Goal: Transaction & Acquisition: Book appointment/travel/reservation

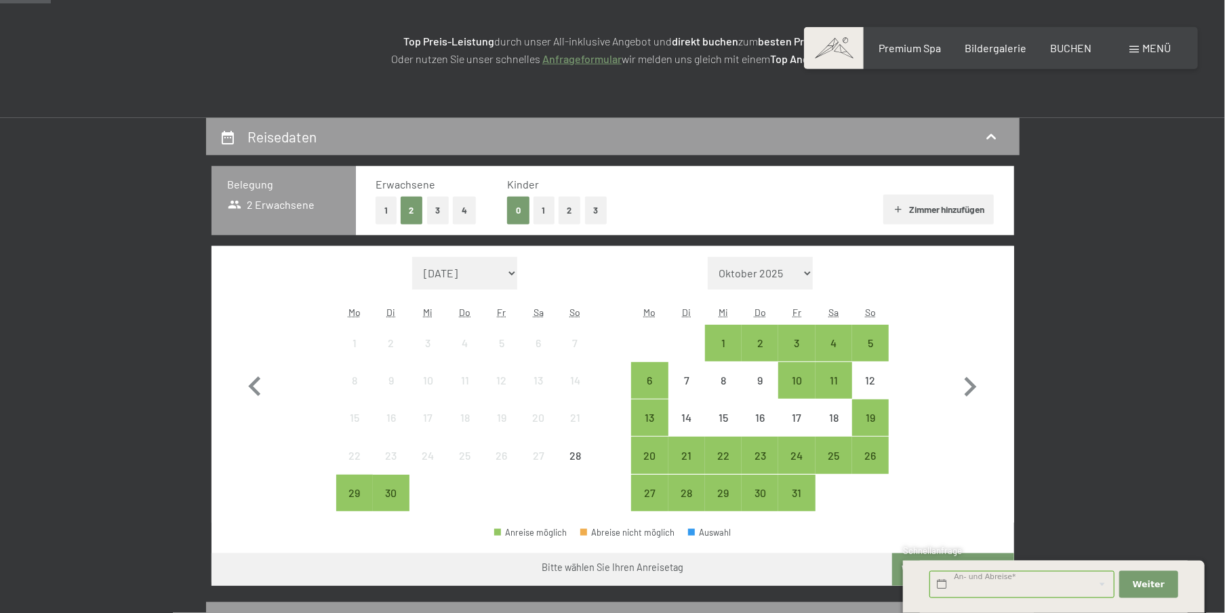
scroll to position [216, 0]
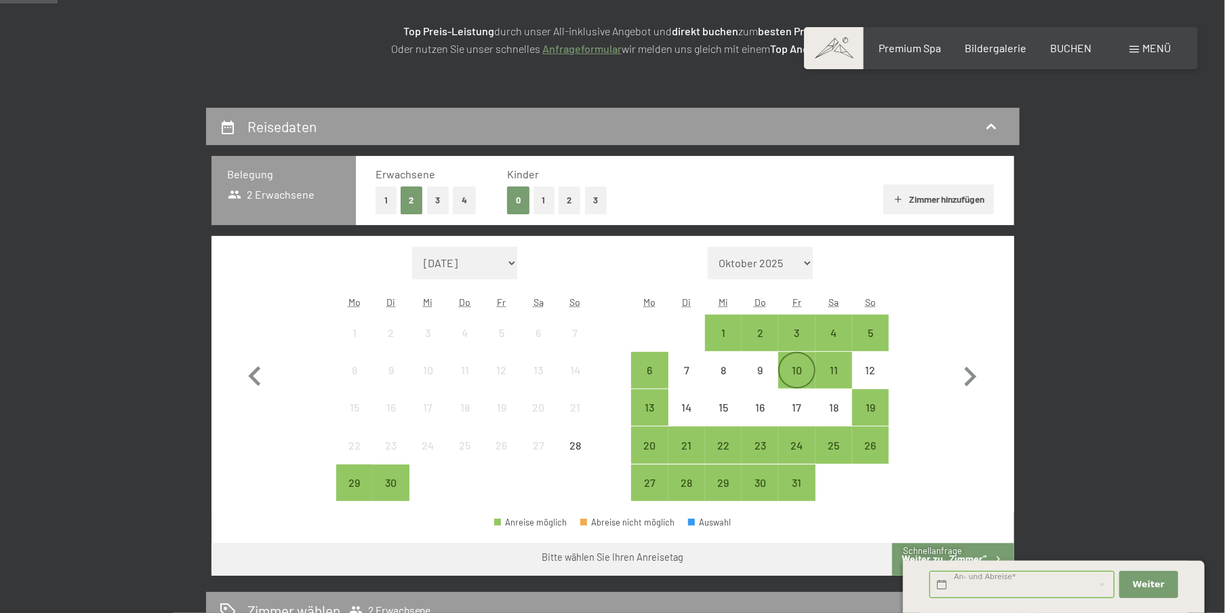
click at [805, 366] on div "10" at bounding box center [797, 382] width 34 height 34
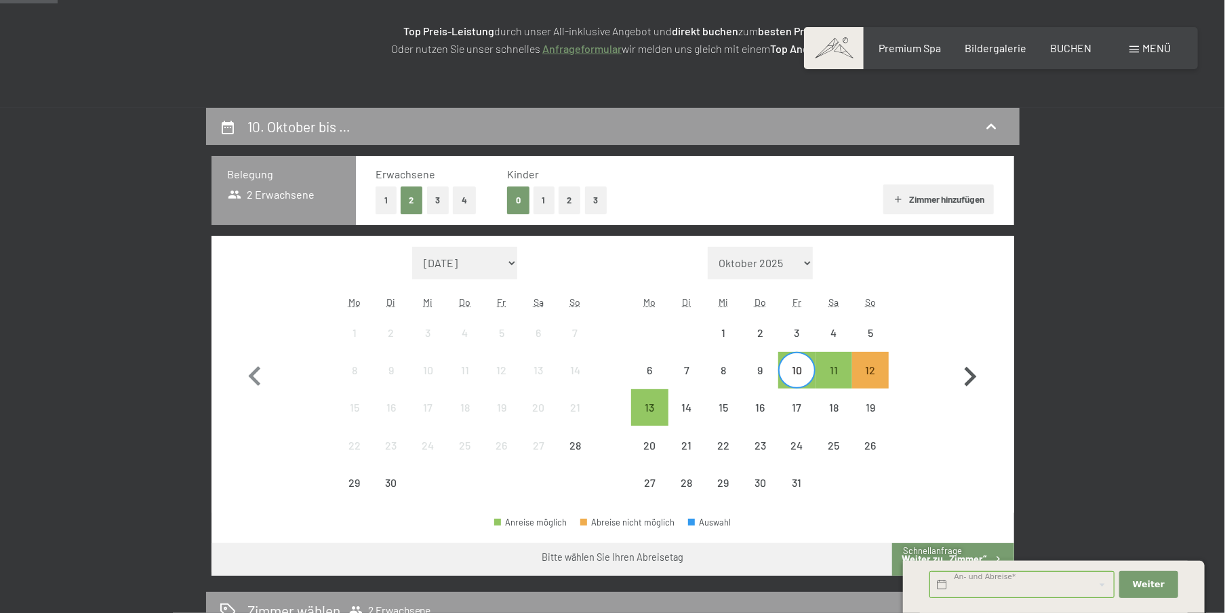
click at [977, 379] on icon "button" at bounding box center [970, 376] width 39 height 39
select select "2025-10-01"
select select "2025-11-01"
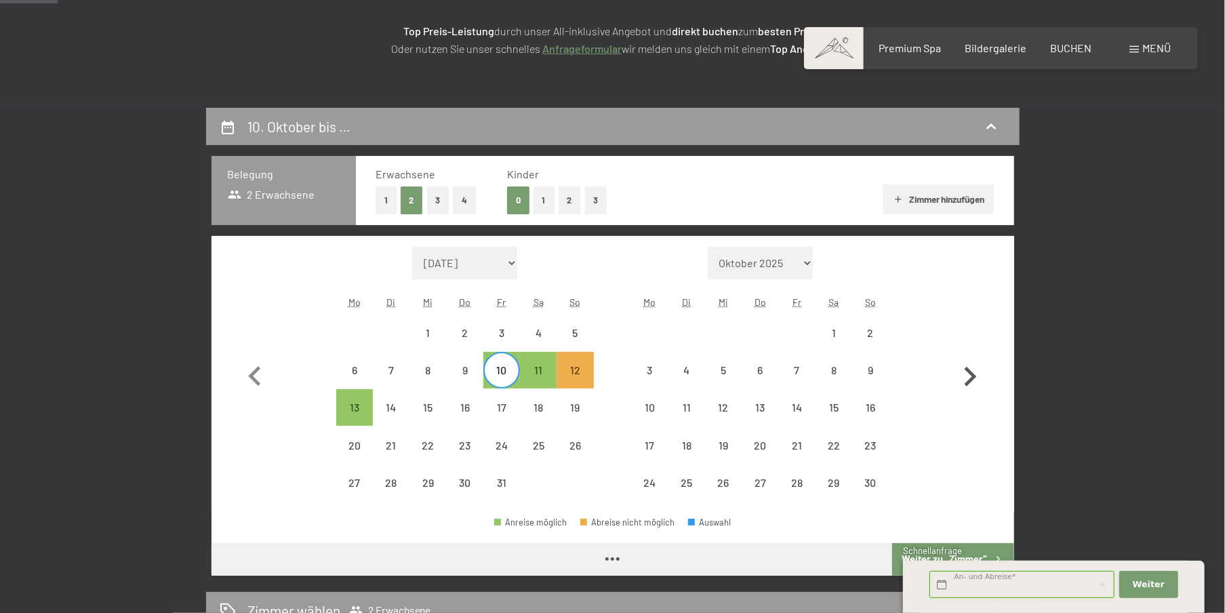
select select "2025-10-01"
select select "2025-11-01"
click at [971, 376] on icon "button" at bounding box center [970, 376] width 39 height 39
select select "2025-11-01"
select select "2025-12-01"
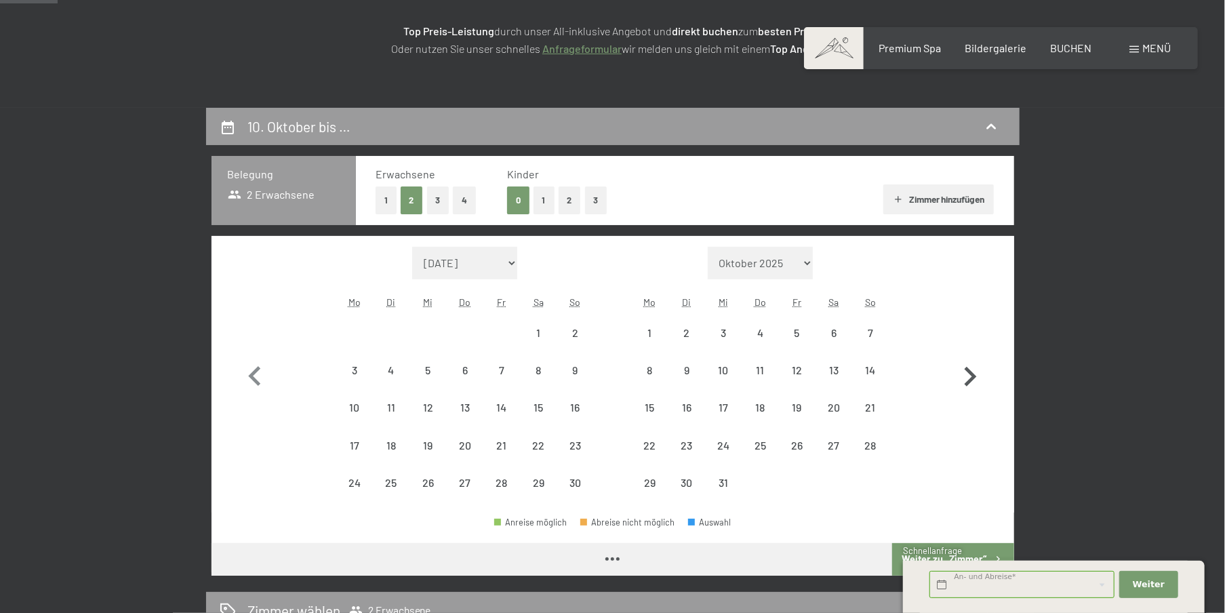
select select "2025-11-01"
select select "2025-12-01"
click at [258, 373] on icon "button" at bounding box center [254, 376] width 39 height 39
select select "2025-10-01"
select select "2025-11-01"
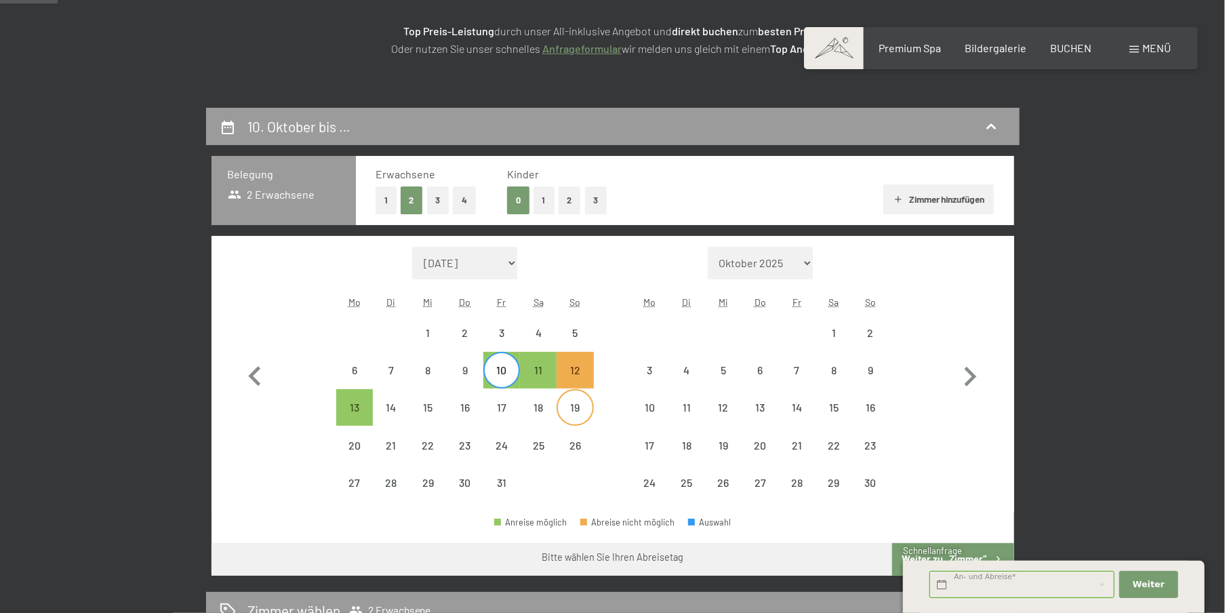
click at [577, 409] on div "19" at bounding box center [575, 419] width 34 height 34
select select "2025-10-01"
select select "2025-11-01"
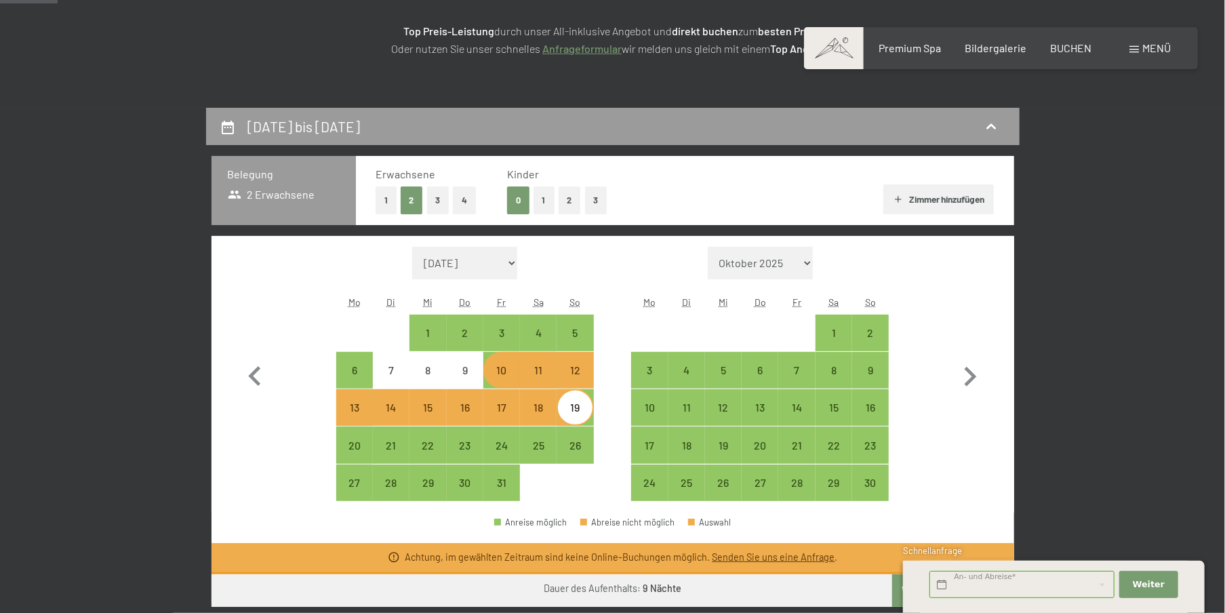
click at [502, 377] on div "10" at bounding box center [502, 382] width 34 height 34
select select "2025-10-01"
select select "2025-11-01"
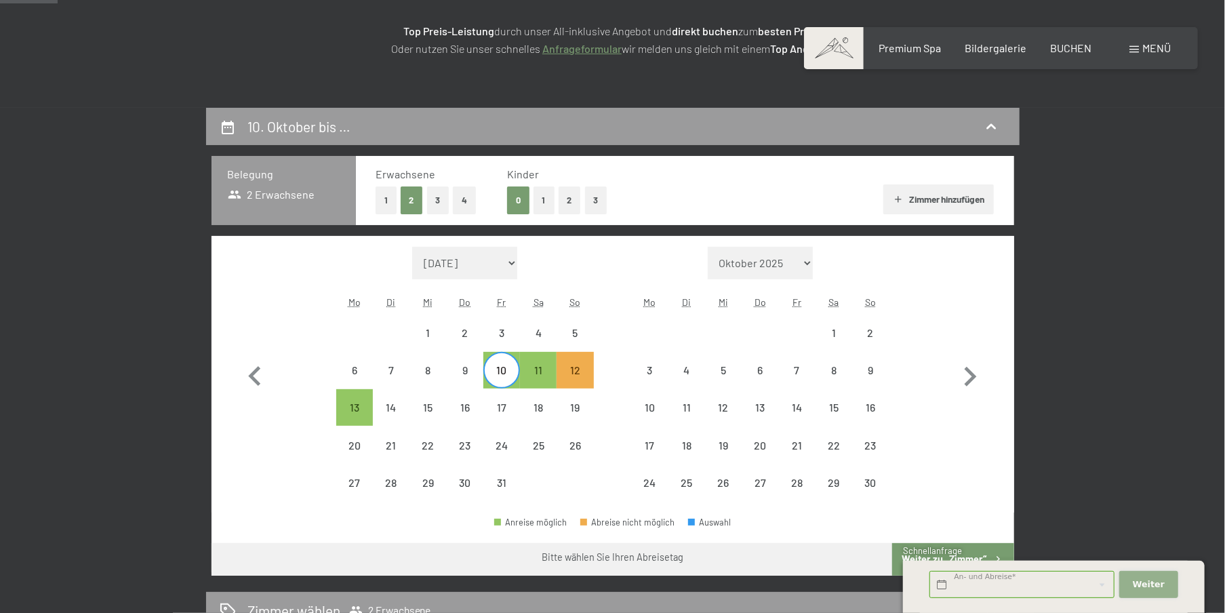
click at [1154, 578] on button "Weiter Adressfelder ausblenden" at bounding box center [1149, 585] width 58 height 28
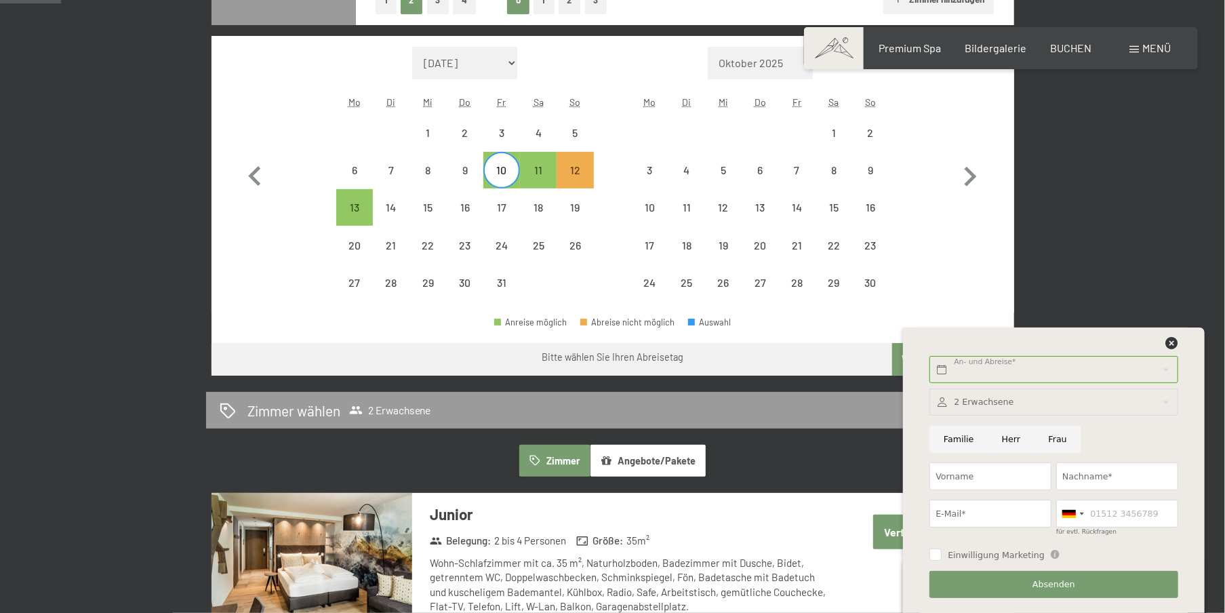
scroll to position [432, 0]
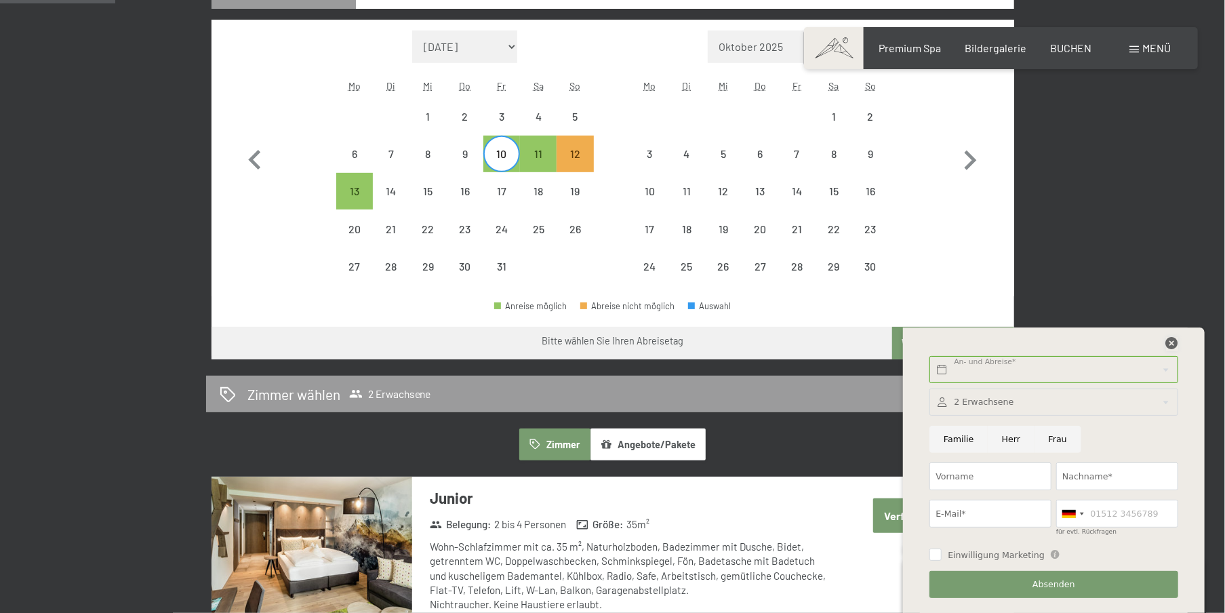
click at [1173, 344] on icon at bounding box center [1172, 343] width 12 height 12
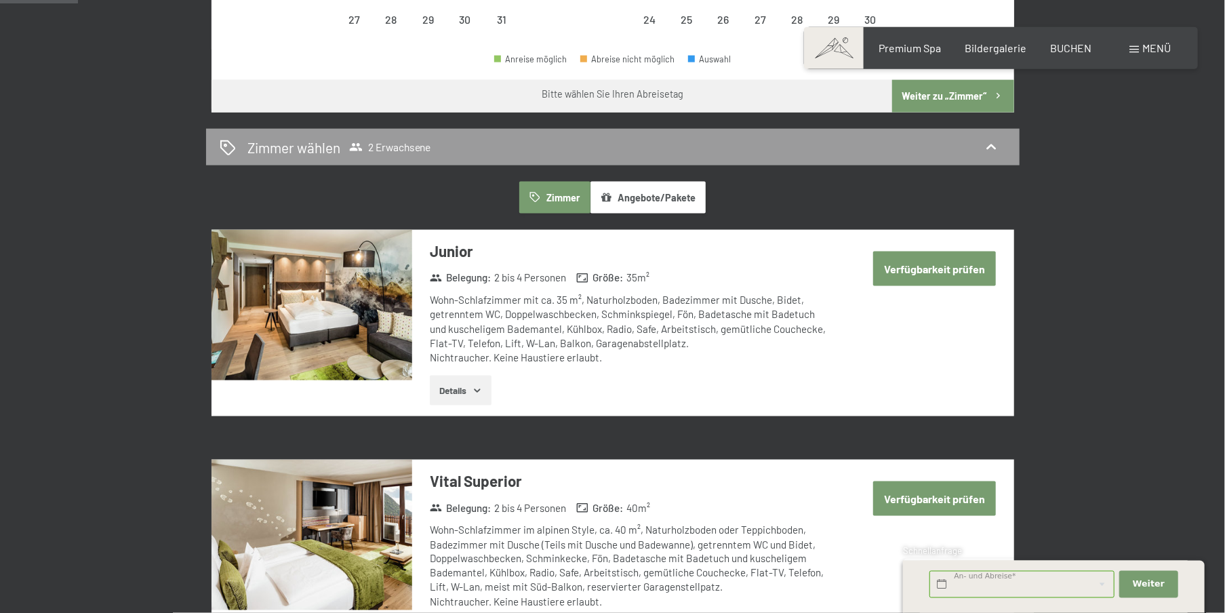
scroll to position [720, 0]
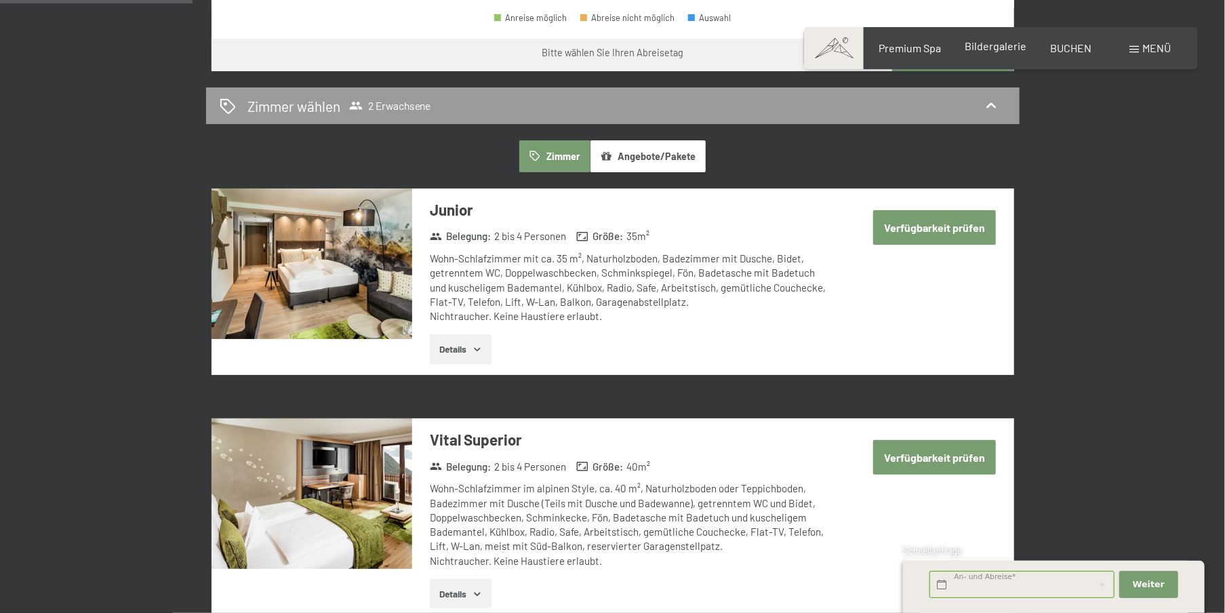
click at [988, 50] on span "Bildergalerie" at bounding box center [997, 45] width 62 height 13
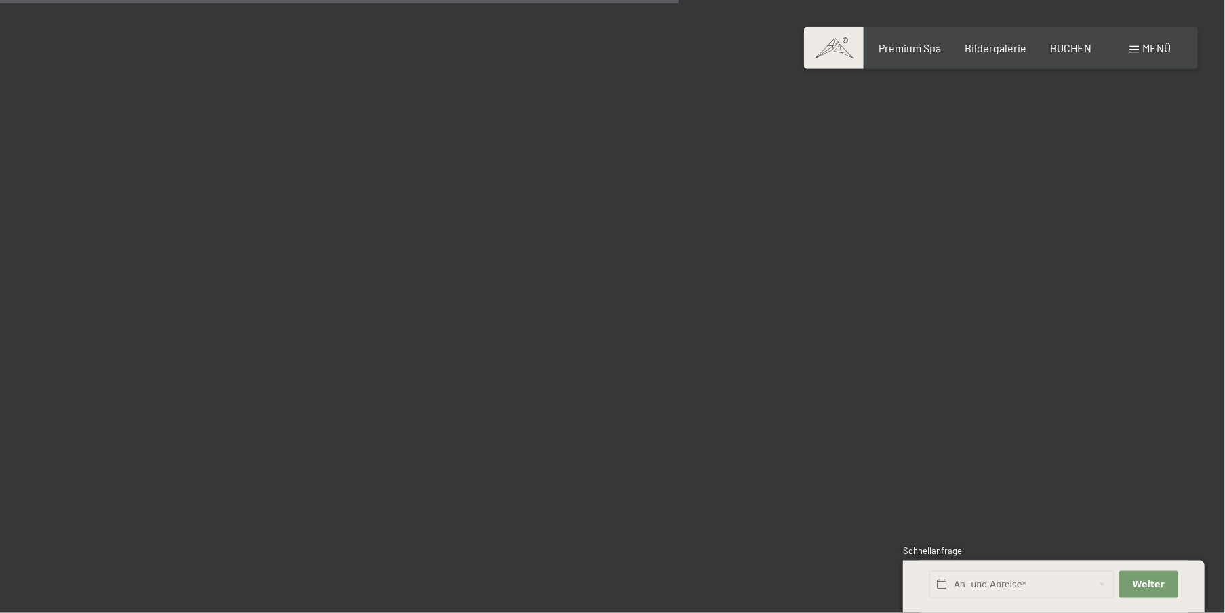
scroll to position [9578, 0]
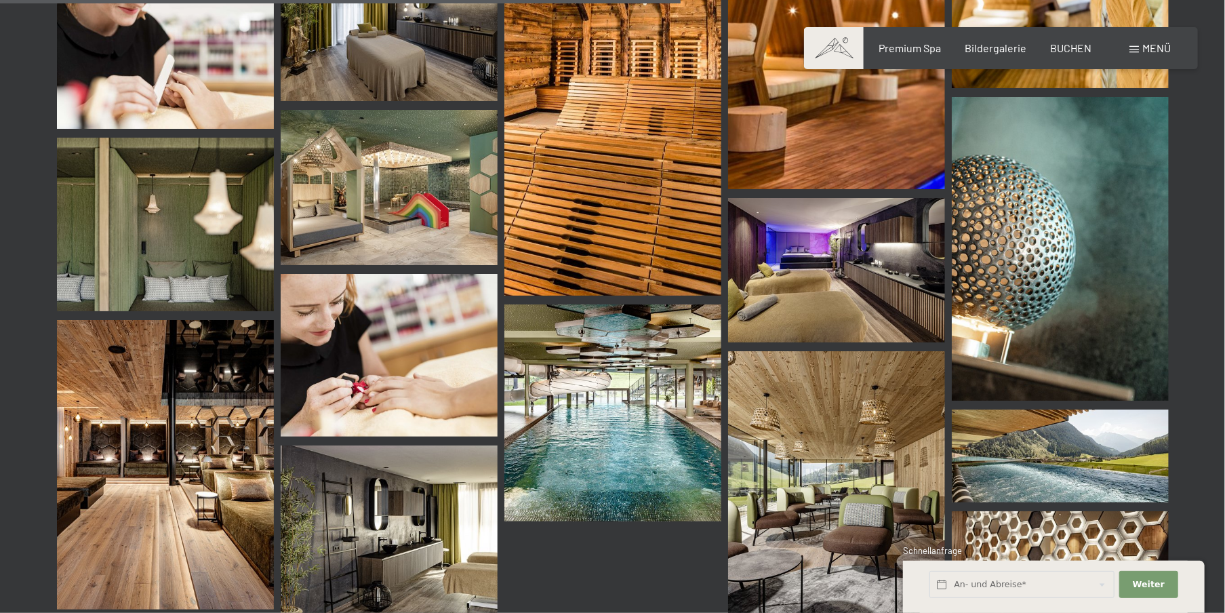
click at [1160, 48] on span "Menü" at bounding box center [1157, 47] width 28 height 13
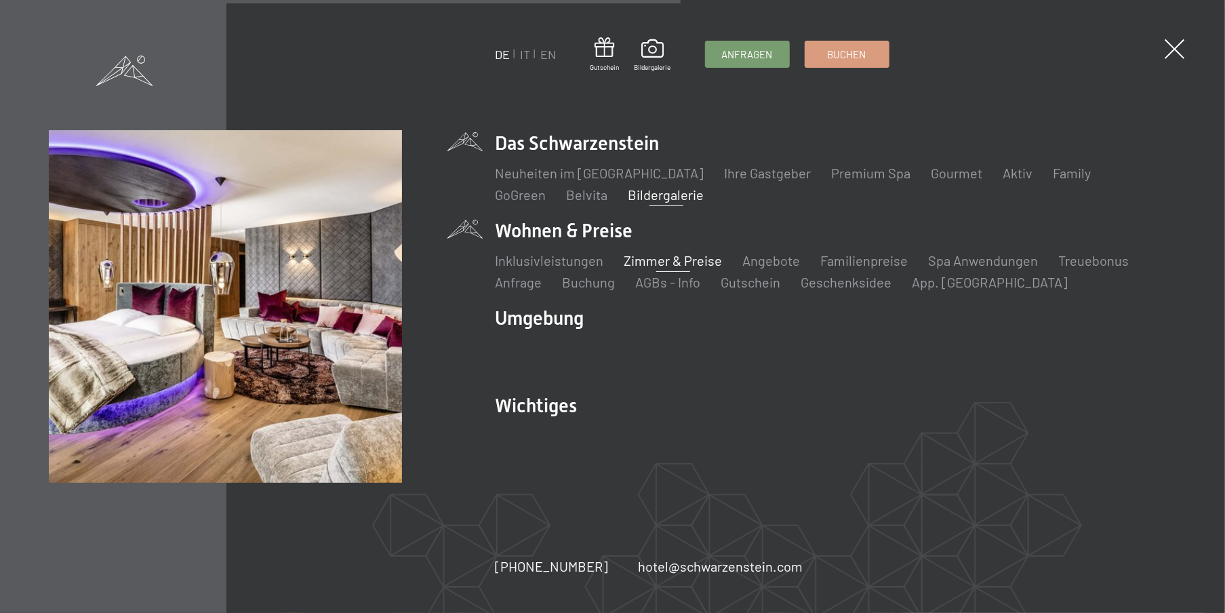
click at [659, 263] on link "Zimmer & Preise" at bounding box center [674, 260] width 98 height 16
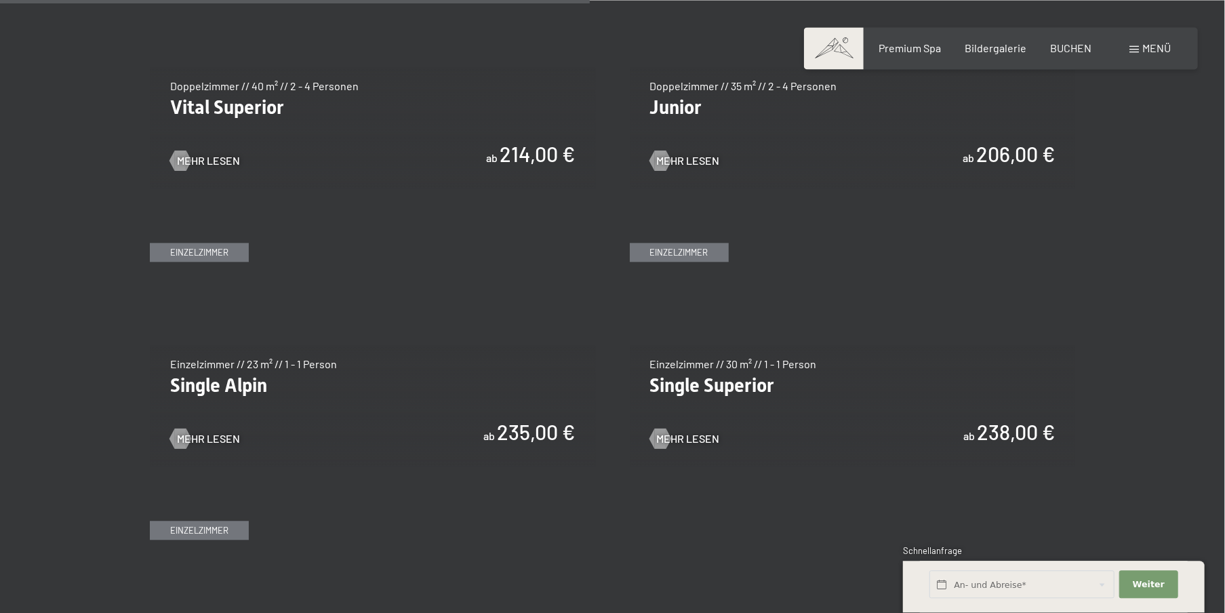
scroll to position [2088, 0]
